Goal: Information Seeking & Learning: Learn about a topic

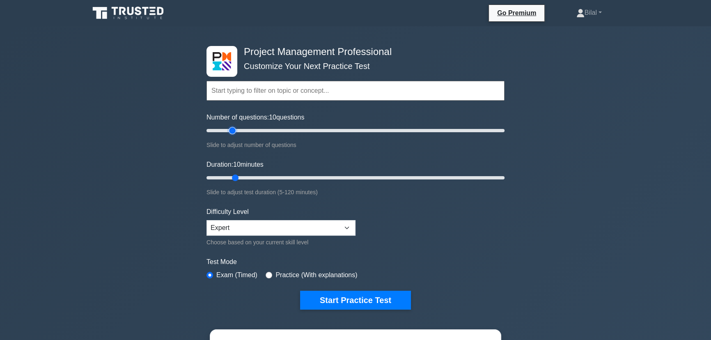
type input "20"
click at [234, 131] on input "Number of questions: 10 questions" at bounding box center [355, 131] width 298 height 10
drag, startPoint x: 235, startPoint y: 178, endPoint x: 250, endPoint y: 179, distance: 15.2
type input "20"
click at [250, 179] on input "Duration: 20 minutes" at bounding box center [355, 178] width 298 height 10
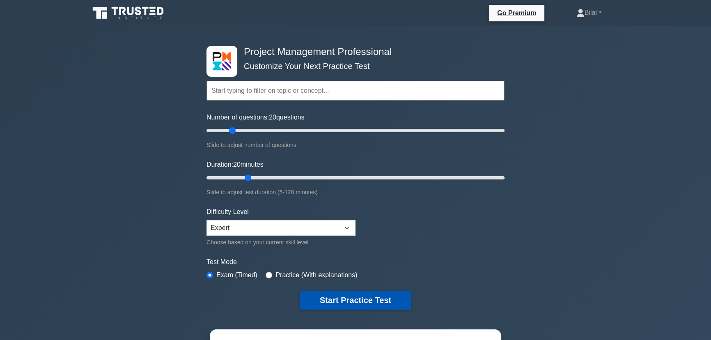
click at [360, 302] on button "Start Practice Test" at bounding box center [355, 300] width 111 height 19
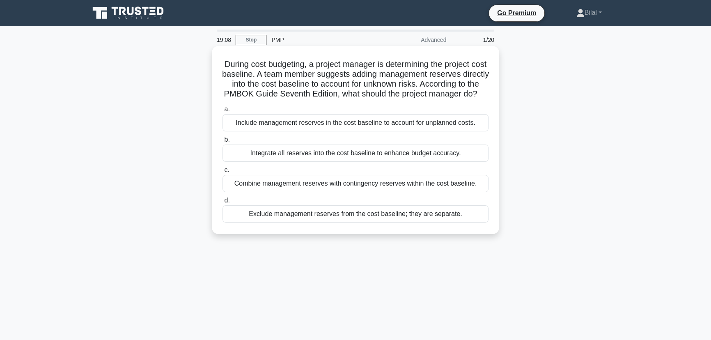
click at [354, 218] on div "Exclude management reserves from the cost baseline; they are separate." at bounding box center [355, 213] width 266 height 17
click at [222, 203] on input "d. Exclude management reserves from the cost baseline; they are separate." at bounding box center [222, 200] width 0 height 5
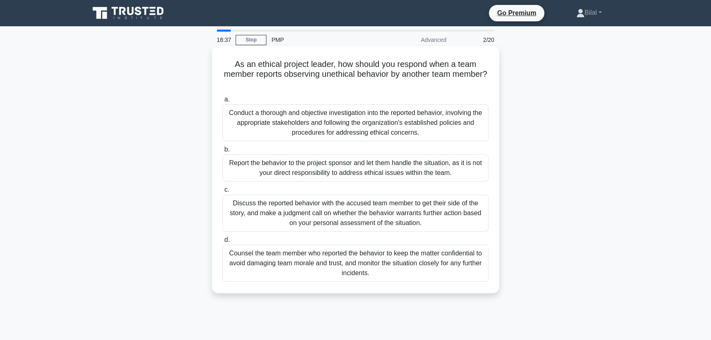
click at [413, 135] on div "Conduct a thorough and objective investigation into the reported behavior, invo…" at bounding box center [355, 122] width 266 height 37
click at [222, 102] on input "a. Conduct a thorough and objective investigation into the reported behavior, i…" at bounding box center [222, 99] width 0 height 5
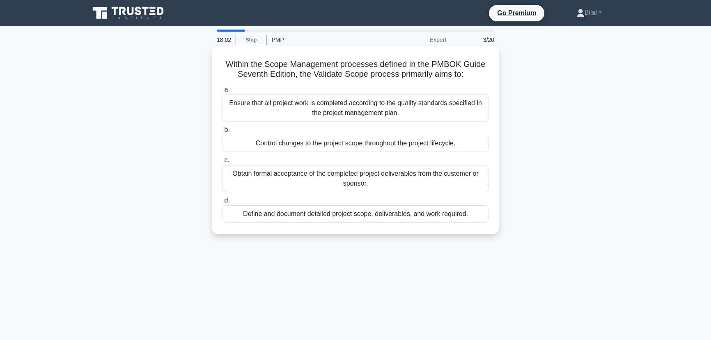
click at [479, 181] on div "Obtain formal acceptance of the completed project deliverables from the custome…" at bounding box center [355, 178] width 266 height 27
click at [222, 163] on input "c. Obtain formal acceptance of the completed project deliverables from the cust…" at bounding box center [222, 160] width 0 height 5
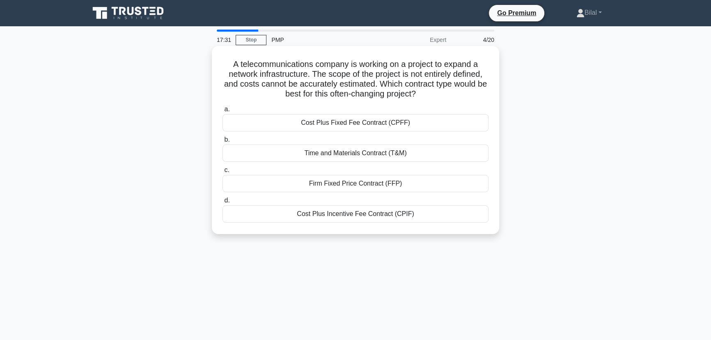
click at [406, 217] on div "Cost Plus Incentive Fee Contract (CPIF)" at bounding box center [355, 213] width 266 height 17
click at [222, 203] on input "d. Cost Plus Incentive Fee Contract (CPIF)" at bounding box center [222, 200] width 0 height 5
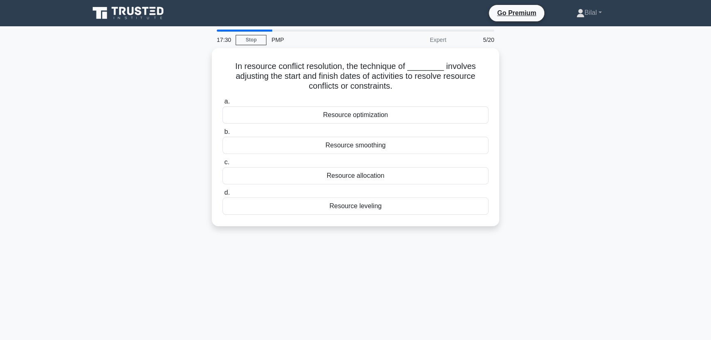
click at [536, 169] on div "In resource conflict resolution, the technique of ________ involves adjusting t…" at bounding box center [356, 142] width 542 height 188
click at [426, 212] on div "Resource leveling" at bounding box center [355, 203] width 266 height 17
click at [222, 193] on input "d. Resource leveling" at bounding box center [222, 190] width 0 height 5
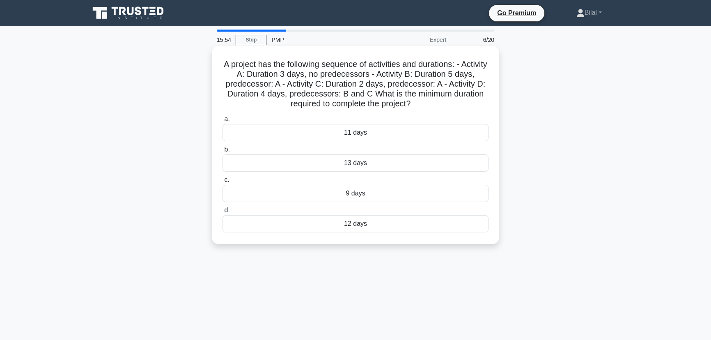
click at [422, 232] on div "12 days" at bounding box center [355, 223] width 266 height 17
click at [222, 213] on input "d. 12 days" at bounding box center [222, 210] width 0 height 5
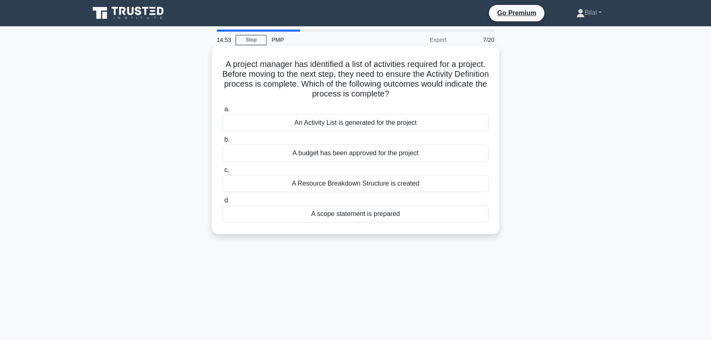
click at [467, 121] on div "An Activity List is generated for the project" at bounding box center [355, 122] width 266 height 17
click at [222, 112] on input "a. An Activity List is generated for the project" at bounding box center [222, 109] width 0 height 5
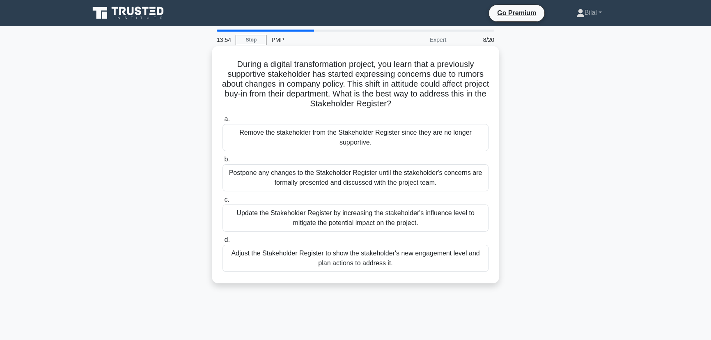
click at [443, 255] on div "Adjust the Stakeholder Register to show the stakeholder's new engagement level …" at bounding box center [355, 258] width 266 height 27
click at [222, 243] on input "d. Adjust the Stakeholder Register to show the stakeholder's new engagement lev…" at bounding box center [222, 239] width 0 height 5
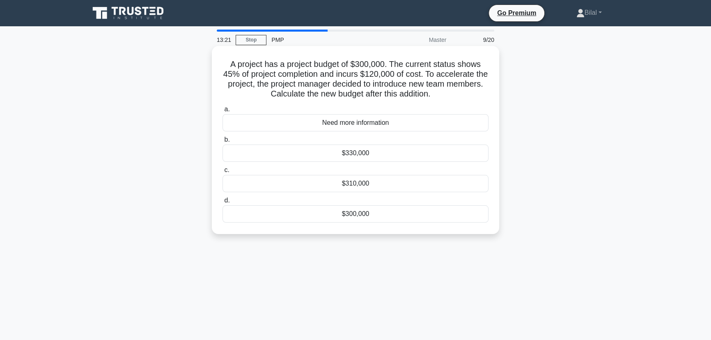
click at [339, 128] on div "Need more information" at bounding box center [355, 122] width 266 height 17
click at [222, 112] on input "a. Need more information" at bounding box center [222, 109] width 0 height 5
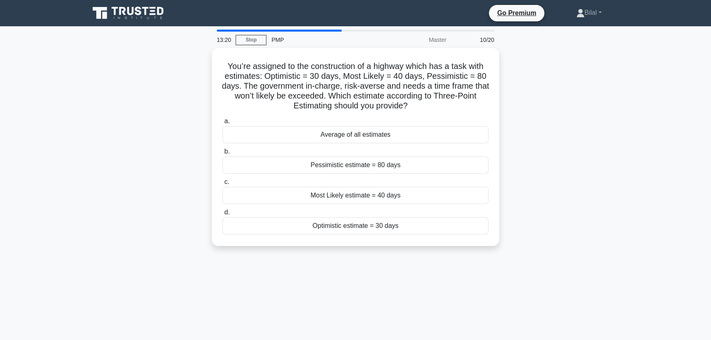
click at [542, 123] on div "You’re assigned to the construction of a highway which has a task with estimate…" at bounding box center [356, 152] width 542 height 208
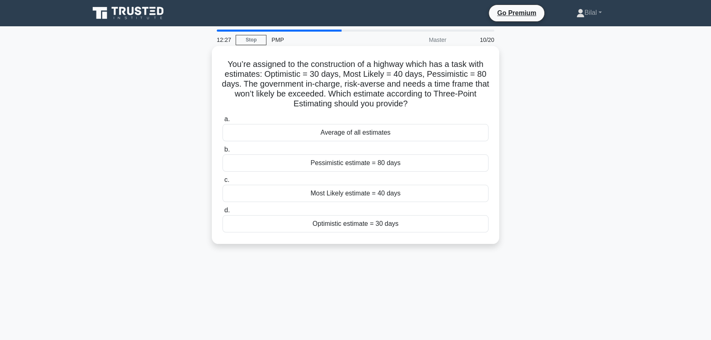
click at [380, 168] on div "Pessimistic estimate = 80 days" at bounding box center [355, 162] width 266 height 17
click at [222, 152] on input "b. Pessimistic estimate = 80 days" at bounding box center [222, 149] width 0 height 5
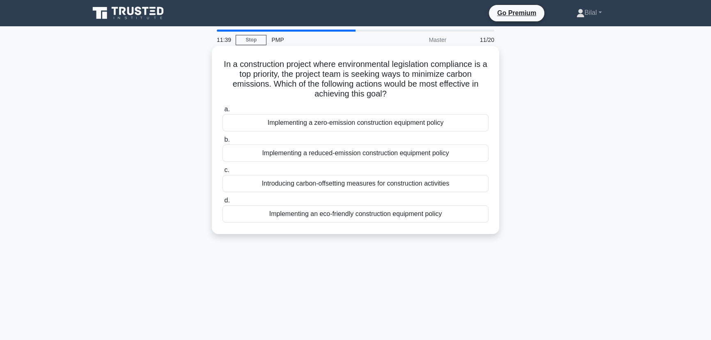
click at [373, 122] on div "Implementing a zero-emission construction equipment policy" at bounding box center [355, 122] width 266 height 17
click at [222, 112] on input "a. Implementing a zero-emission construction equipment policy" at bounding box center [222, 109] width 0 height 5
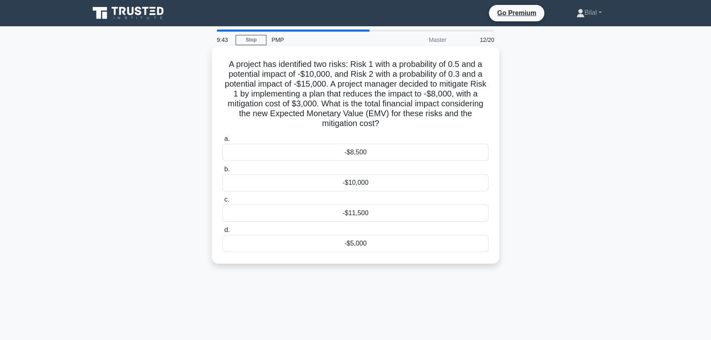
click at [366, 215] on div "-$11,500" at bounding box center [355, 212] width 266 height 17
click at [222, 202] on input "c. -$11,500" at bounding box center [222, 199] width 0 height 5
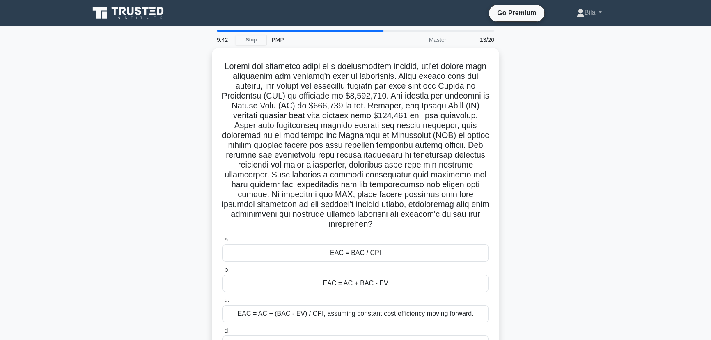
click at [627, 186] on main "9:42 Stop PMP Master 13/20 .spinner_0XTQ{transform-origin:center;animation:spin…" at bounding box center [355, 234] width 711 height 417
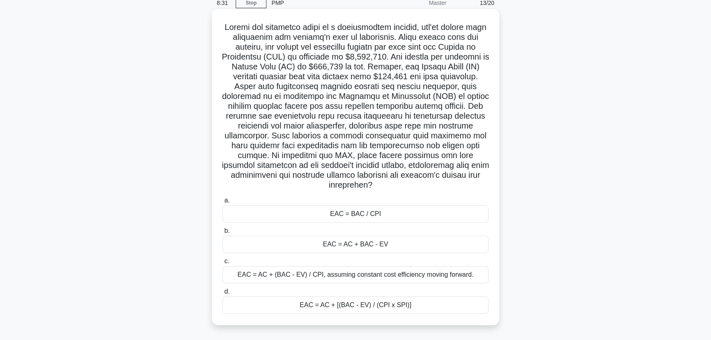
click at [466, 216] on div "EAC = BAC / CPI" at bounding box center [355, 213] width 266 height 17
click at [222, 203] on input "a. EAC = BAC / CPI" at bounding box center [222, 200] width 0 height 5
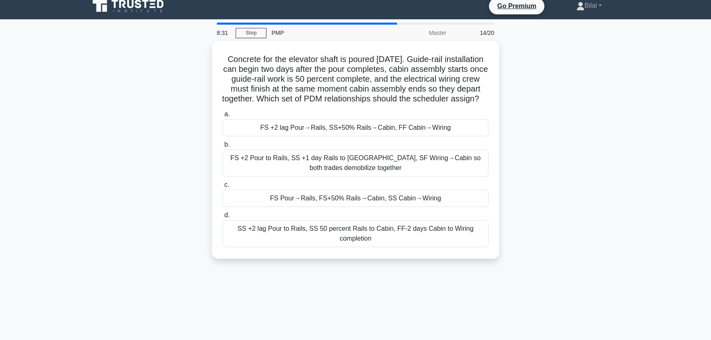
scroll to position [0, 0]
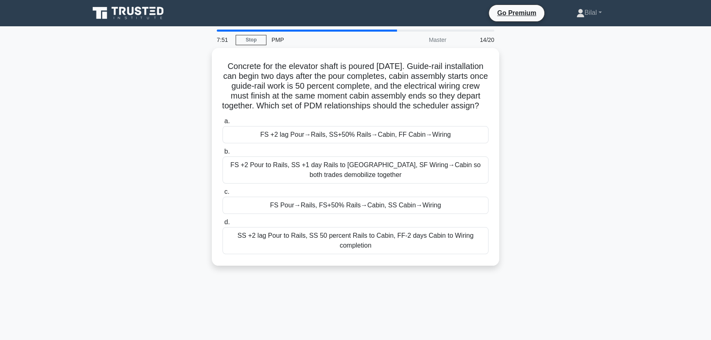
click at [606, 213] on div "Concrete for the elevator shaft is poured on Friday. Guide-rail installation ca…" at bounding box center [356, 161] width 542 height 227
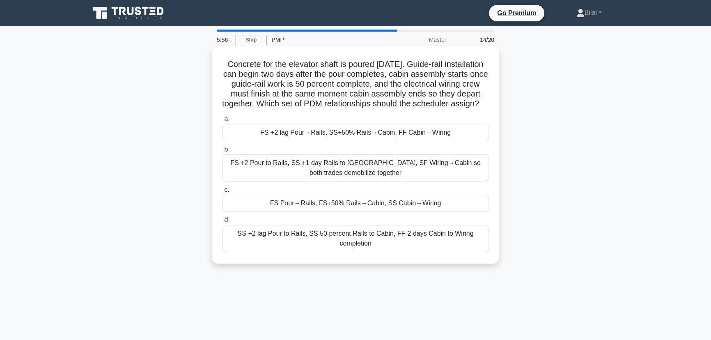
click at [352, 140] on div "FS +2 lag Pour→Rails, SS+50% Rails→Cabin, FF Cabin→Wiring" at bounding box center [355, 132] width 266 height 17
click at [222, 122] on input "a. FS +2 lag Pour→Rails, SS+50% Rails→Cabin, FF Cabin→Wiring" at bounding box center [222, 119] width 0 height 5
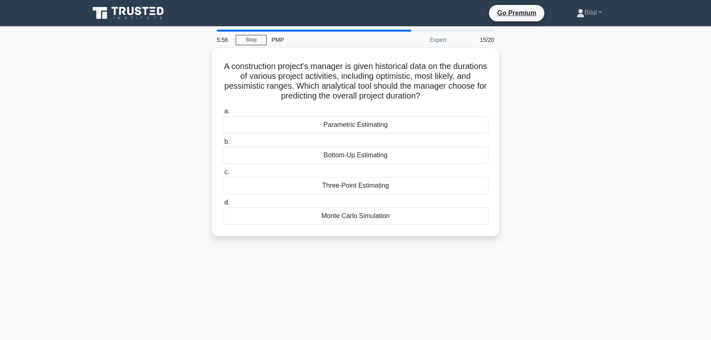
click at [545, 156] on div "A construction project's manager is given historical data on the durations of v…" at bounding box center [356, 147] width 542 height 198
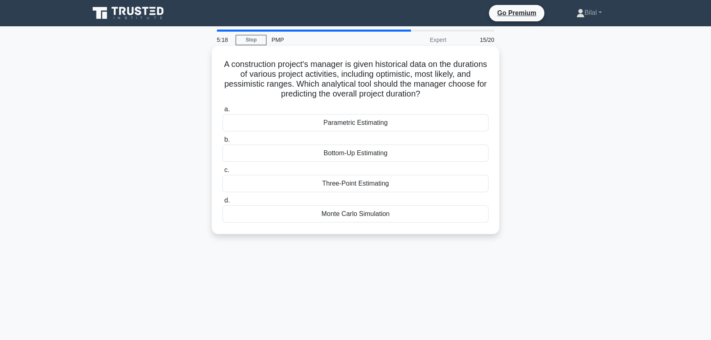
click at [240, 186] on div "Three-Point Estimating" at bounding box center [355, 183] width 266 height 17
click at [222, 173] on input "c. Three-Point Estimating" at bounding box center [222, 169] width 0 height 5
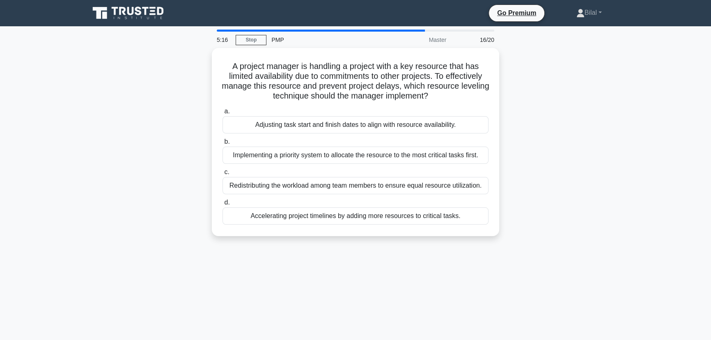
click at [626, 176] on main "5:16 Stop PMP Master 16/20 A project manager is handling a project with a key r…" at bounding box center [355, 234] width 711 height 417
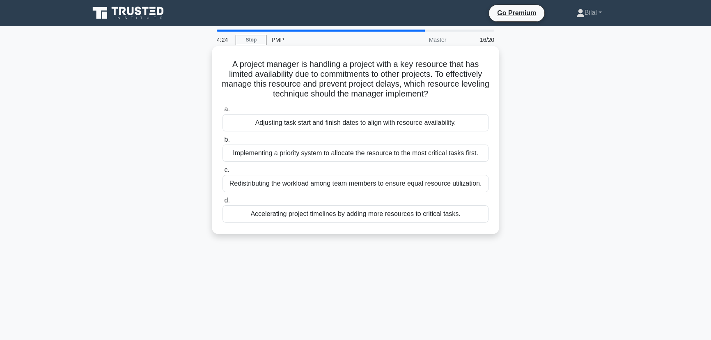
click at [470, 156] on div "Implementing a priority system to allocate the resource to the most critical ta…" at bounding box center [355, 152] width 266 height 17
click at [222, 142] on input "b. Implementing a priority system to allocate the resource to the most critical…" at bounding box center [222, 139] width 0 height 5
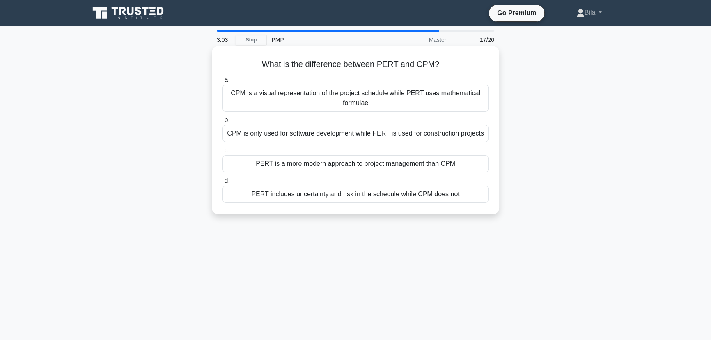
click at [475, 96] on div "CPM is a visual representation of the project schedule while PERT uses mathemat…" at bounding box center [355, 98] width 266 height 27
click at [222, 83] on input "a. CPM is a visual representation of the project schedule while PERT uses mathe…" at bounding box center [222, 79] width 0 height 5
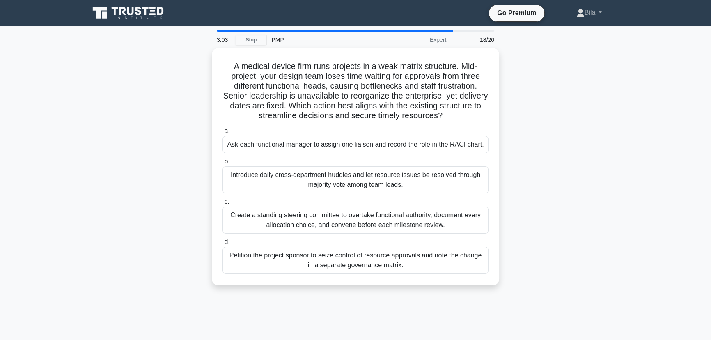
click at [597, 111] on div "A medical device firm runs projects in a weak matrix structure. Mid-project, yo…" at bounding box center [356, 171] width 542 height 247
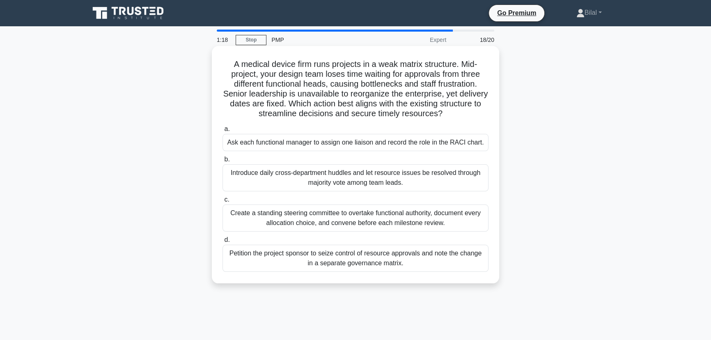
click at [418, 145] on div "Ask each functional manager to assign one liaison and record the role in the RA…" at bounding box center [355, 142] width 266 height 17
click at [222, 132] on input "a. Ask each functional manager to assign one liaison and record the role in the…" at bounding box center [222, 128] width 0 height 5
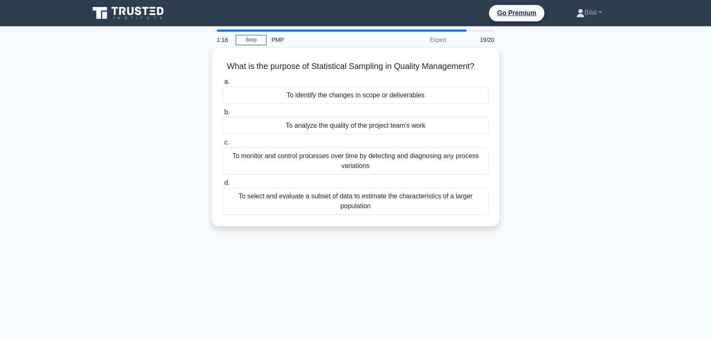
click at [585, 146] on div "What is the purpose of Statistical Sampling in Quality Management? .spinner_0XT…" at bounding box center [356, 142] width 542 height 188
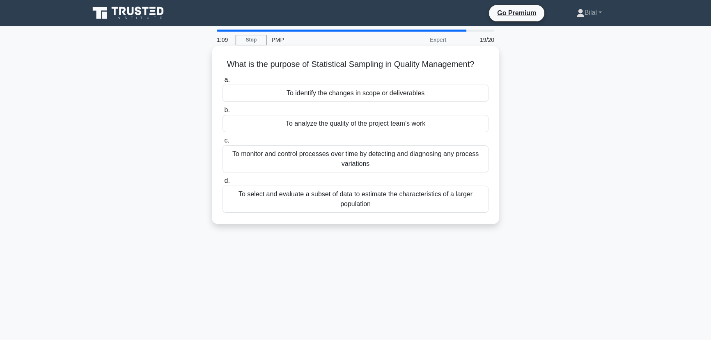
click at [455, 152] on div "To monitor and control processes over time by detecting and diagnosing any proc…" at bounding box center [355, 158] width 266 height 27
click at [222, 143] on input "c. To monitor and control processes over time by detecting and diagnosing any p…" at bounding box center [222, 140] width 0 height 5
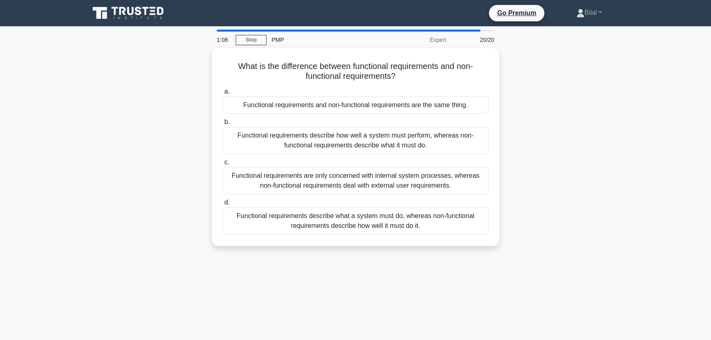
click at [562, 152] on div "What is the difference between functional requirements and non-functional requi…" at bounding box center [356, 152] width 542 height 208
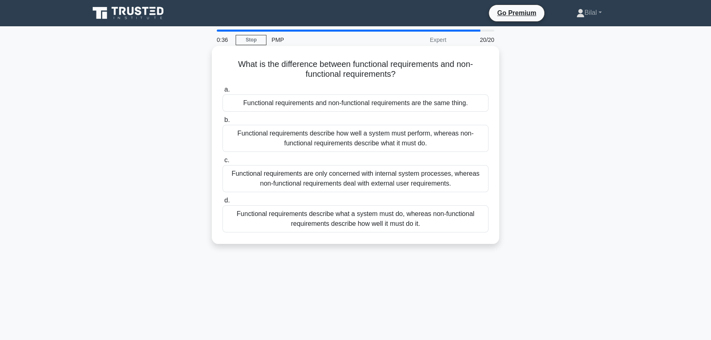
click at [443, 221] on div "Functional requirements describe what a system must do, whereas non-functional …" at bounding box center [355, 218] width 266 height 27
click at [222, 203] on input "d. Functional requirements describe what a system must do, whereas non-function…" at bounding box center [222, 200] width 0 height 5
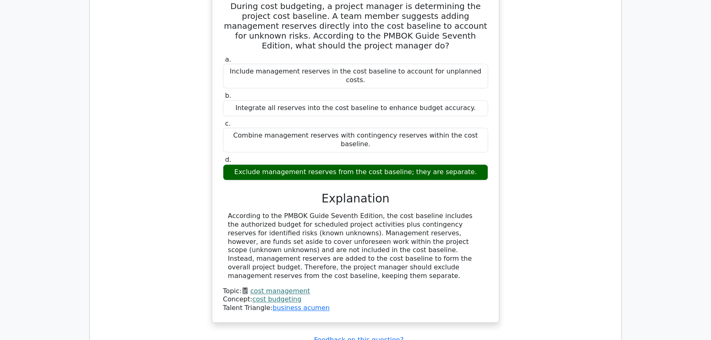
scroll to position [821, 0]
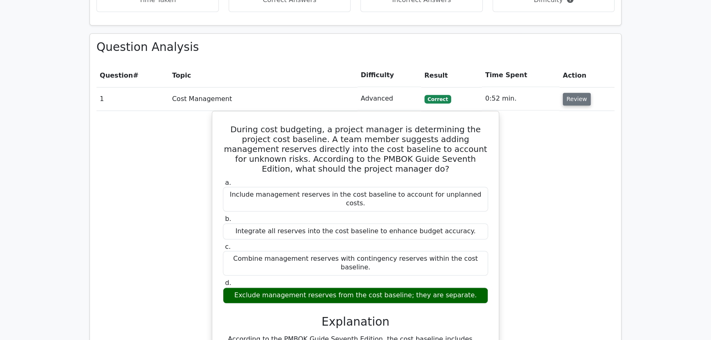
click at [575, 93] on button "Review" at bounding box center [577, 99] width 28 height 13
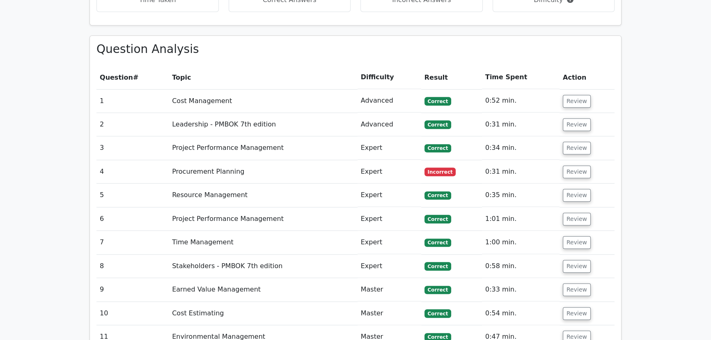
click at [632, 126] on main "Go Premium Project Management Professional Preparation Package (2025) Earn 35 P…" at bounding box center [355, 45] width 711 height 1680
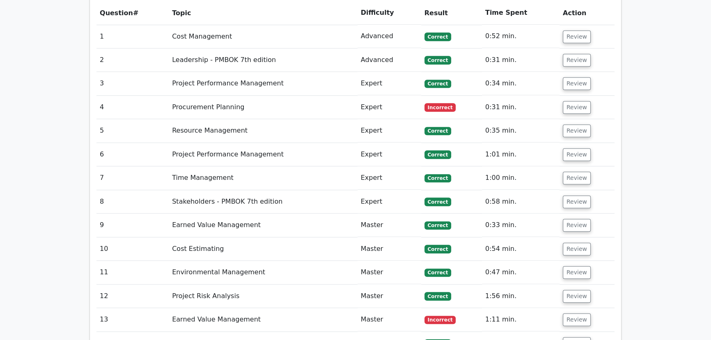
scroll to position [895, 0]
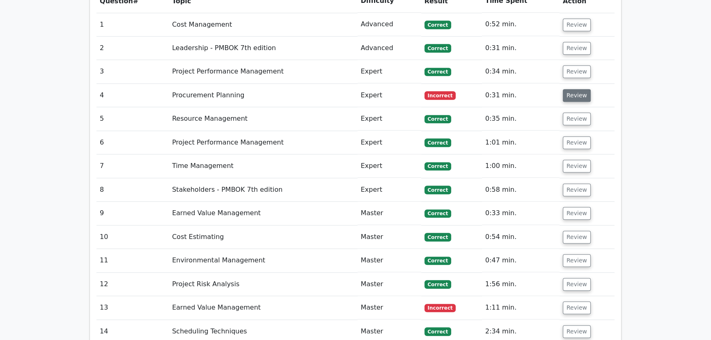
click at [580, 89] on button "Review" at bounding box center [577, 95] width 28 height 13
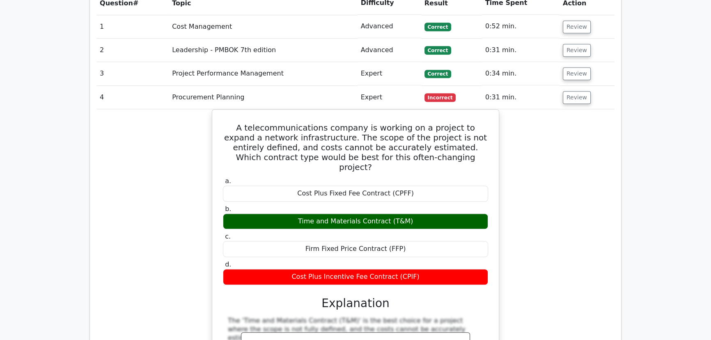
click at [643, 100] on main "Go Premium Project Management Professional Preparation Package (2025) Earn 35 P…" at bounding box center [355, 195] width 711 height 2128
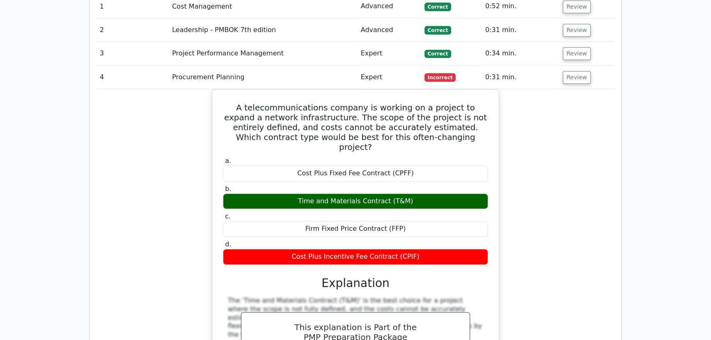
scroll to position [933, 0]
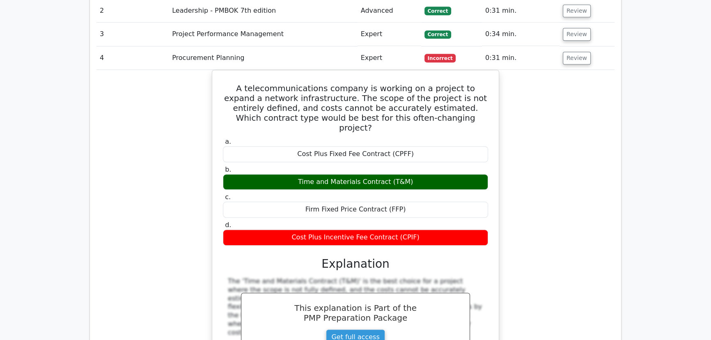
click at [576, 46] on td "Review" at bounding box center [587, 57] width 55 height 23
click at [574, 52] on button "Review" at bounding box center [577, 58] width 28 height 13
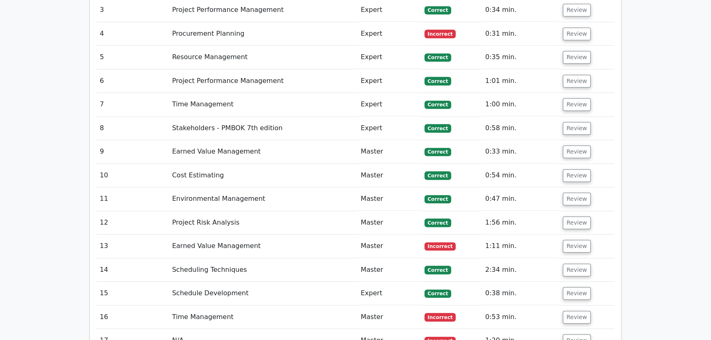
scroll to position [970, 0]
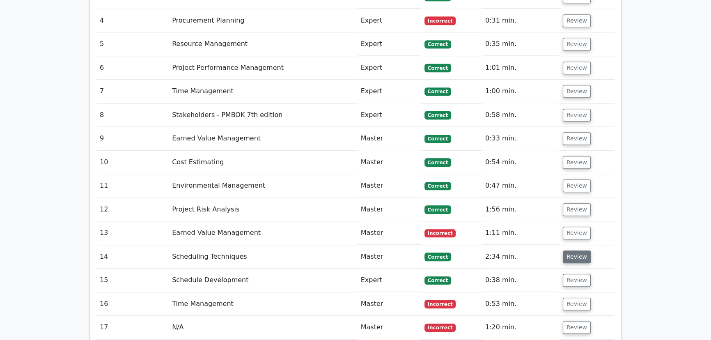
click at [580, 250] on button "Review" at bounding box center [577, 256] width 28 height 13
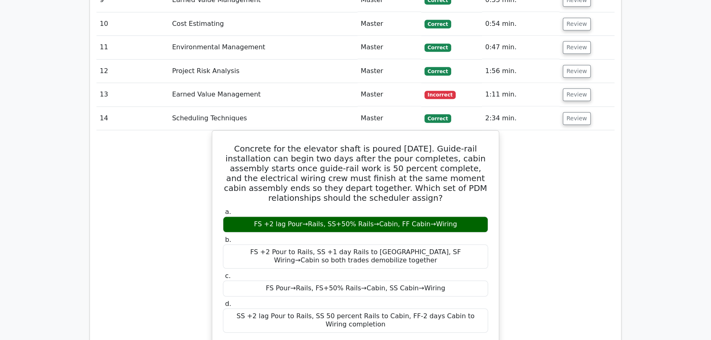
scroll to position [1157, 0]
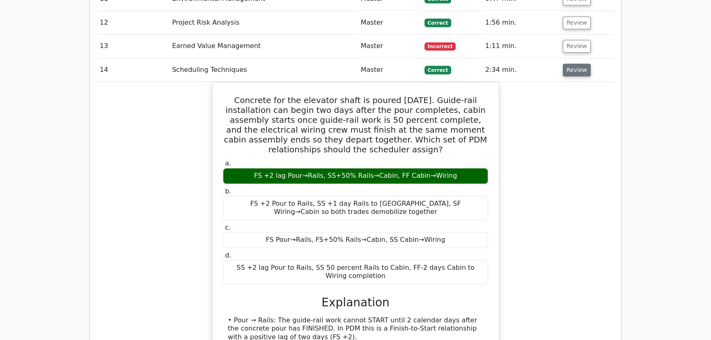
click at [568, 64] on button "Review" at bounding box center [577, 70] width 28 height 13
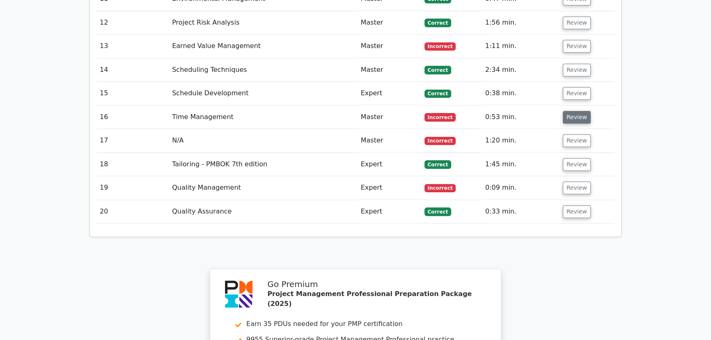
click at [573, 111] on button "Review" at bounding box center [577, 117] width 28 height 13
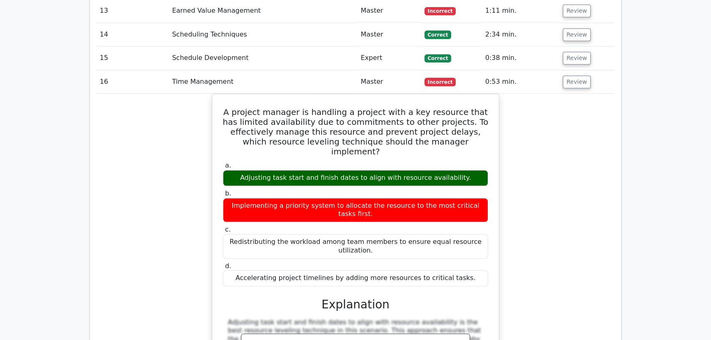
scroll to position [1231, 0]
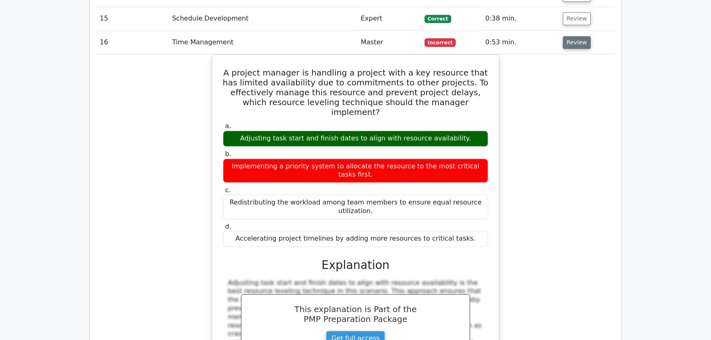
click at [571, 36] on button "Review" at bounding box center [577, 42] width 28 height 13
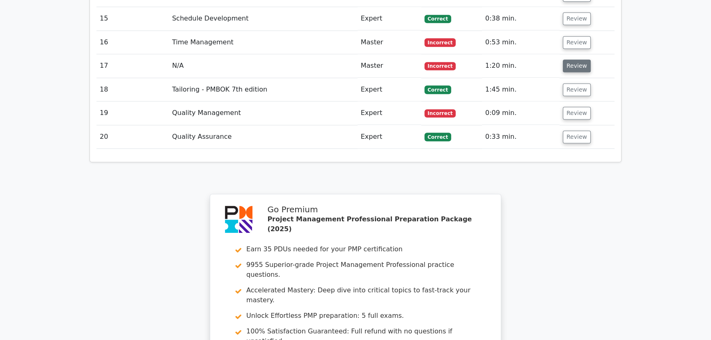
click at [574, 60] on button "Review" at bounding box center [577, 66] width 28 height 13
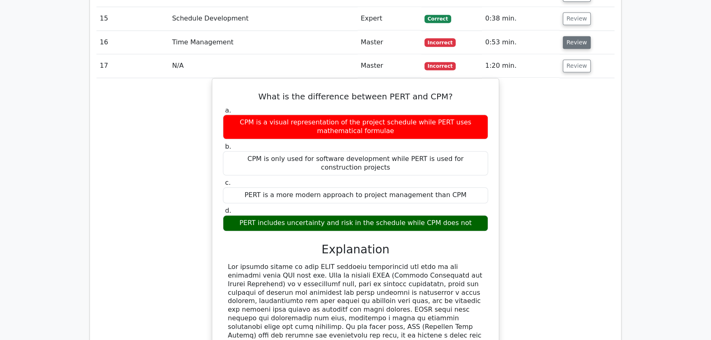
click at [571, 36] on button "Review" at bounding box center [577, 42] width 28 height 13
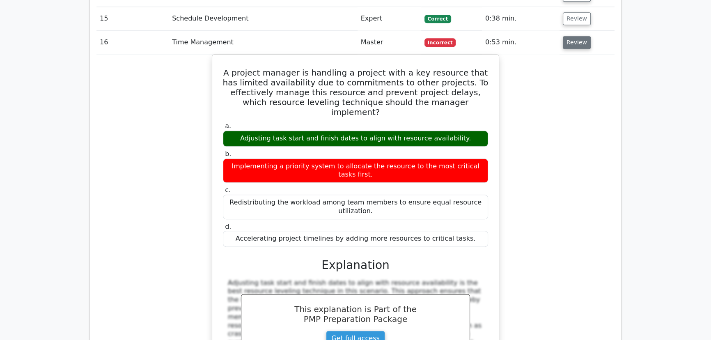
click at [571, 36] on button "Review" at bounding box center [577, 42] width 28 height 13
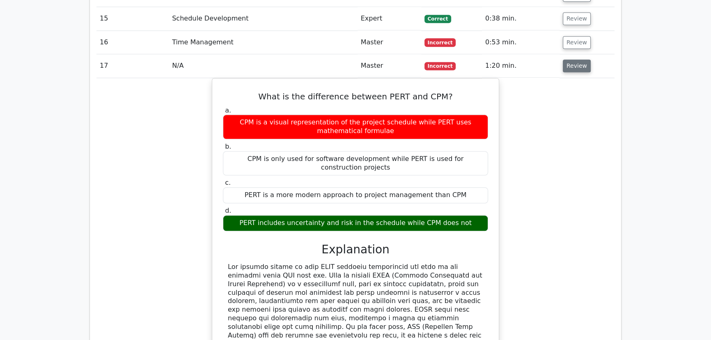
click at [571, 60] on button "Review" at bounding box center [577, 66] width 28 height 13
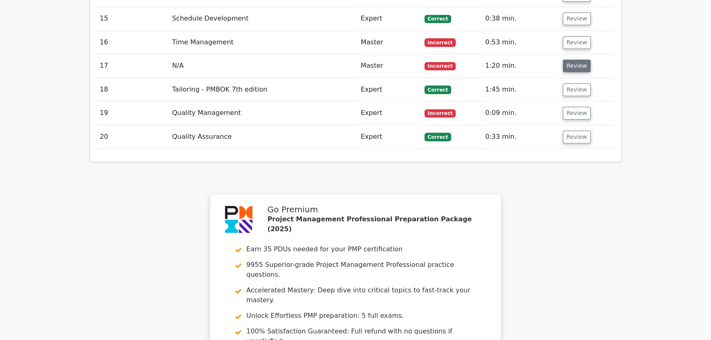
click at [572, 60] on button "Review" at bounding box center [577, 66] width 28 height 13
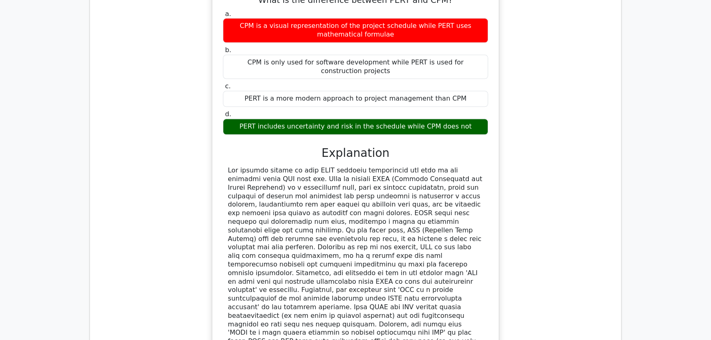
scroll to position [1343, 0]
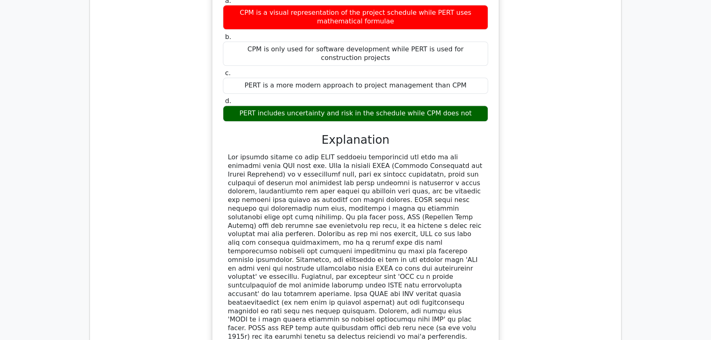
drag, startPoint x: 640, startPoint y: 155, endPoint x: 630, endPoint y: 126, distance: 31.3
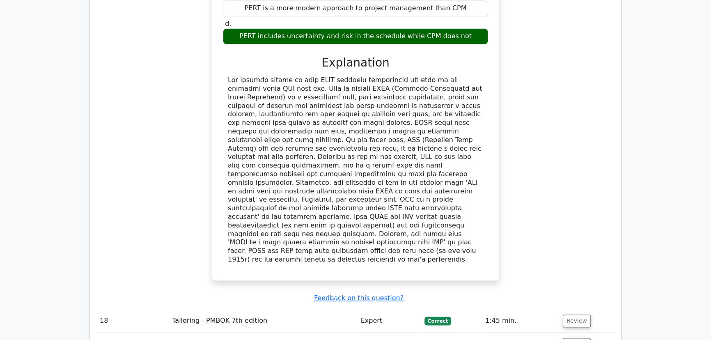
scroll to position [1455, 0]
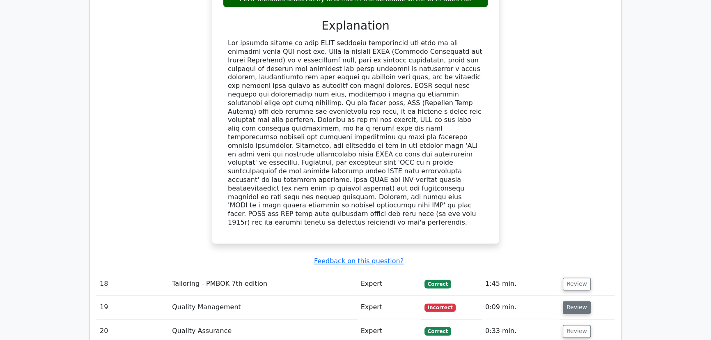
click at [563, 301] on button "Review" at bounding box center [577, 307] width 28 height 13
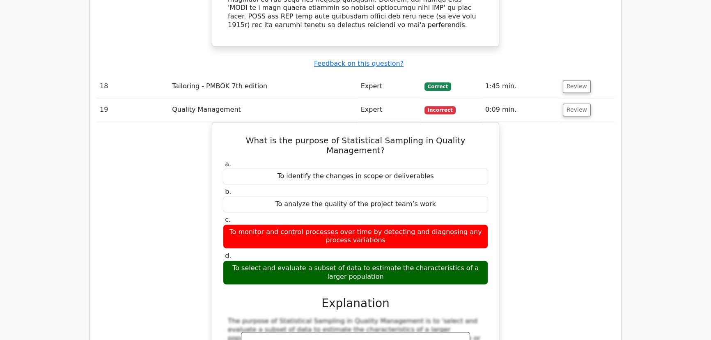
scroll to position [1642, 0]
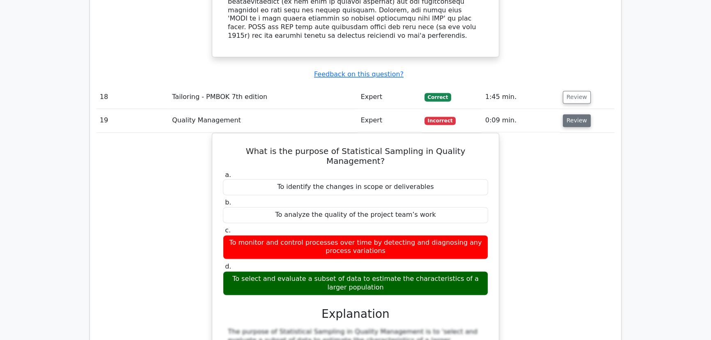
click at [569, 114] on button "Review" at bounding box center [577, 120] width 28 height 13
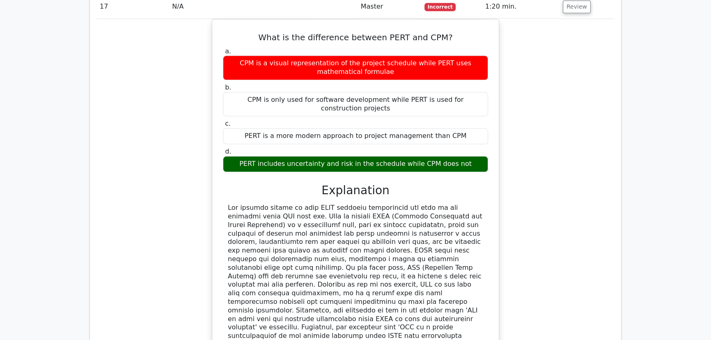
scroll to position [1231, 0]
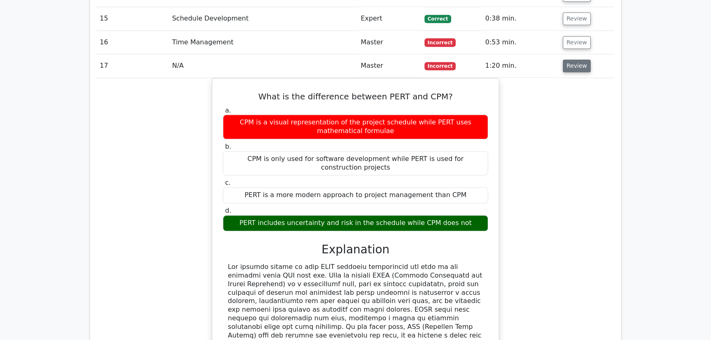
click at [572, 60] on button "Review" at bounding box center [577, 66] width 28 height 13
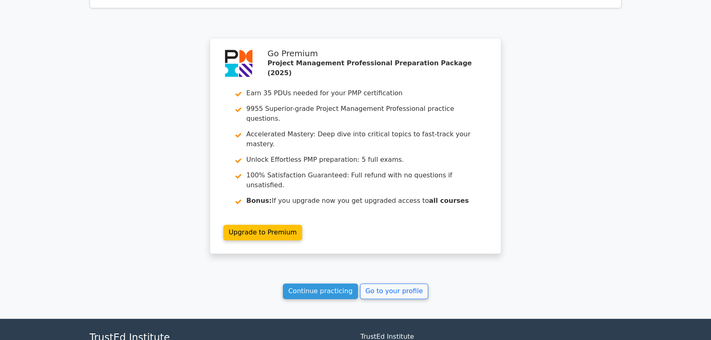
scroll to position [1402, 0]
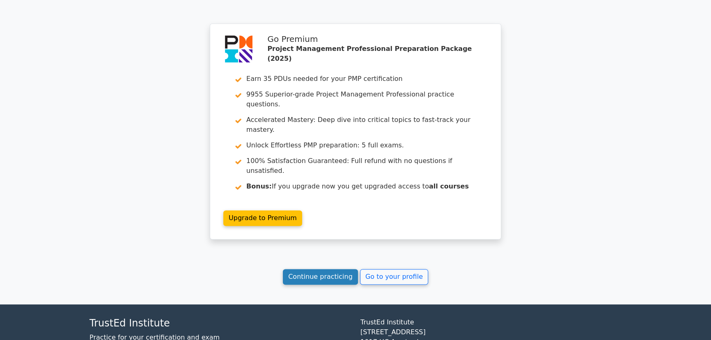
click at [314, 269] on link "Continue practicing" at bounding box center [320, 277] width 75 height 16
